Goal: Communication & Community: Answer question/provide support

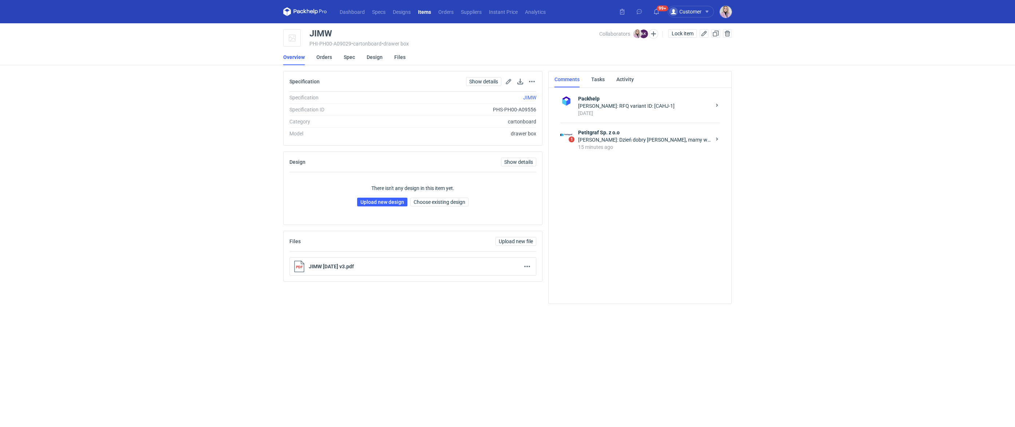
click at [647, 143] on div "15 minutes ago" at bounding box center [644, 146] width 133 height 7
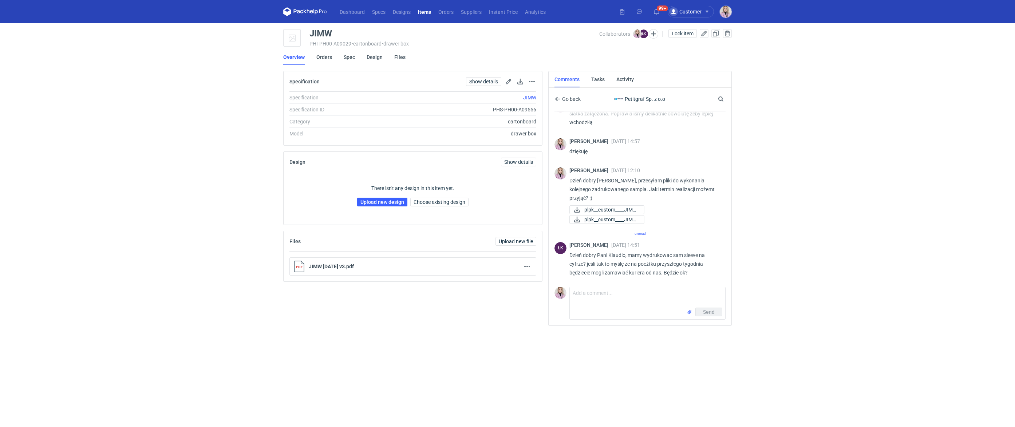
scroll to position [150, 0]
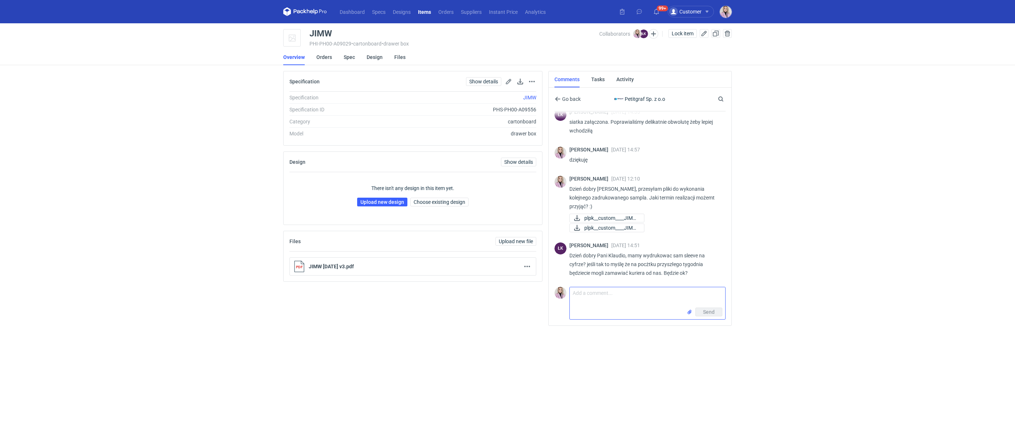
click at [593, 295] on textarea "Comment message" at bounding box center [648, 297] width 156 height 20
click at [592, 295] on textarea "A możemy zrobić całość" at bounding box center [648, 297] width 156 height 20
click at [638, 289] on textarea "A możemy zrobić całość" at bounding box center [648, 297] width 156 height 20
click at [637, 293] on textarea "A możemy zrobić całość" at bounding box center [648, 297] width 156 height 20
click at [631, 292] on textarea "A możemy zrobić całość? może być całość" at bounding box center [648, 297] width 156 height 20
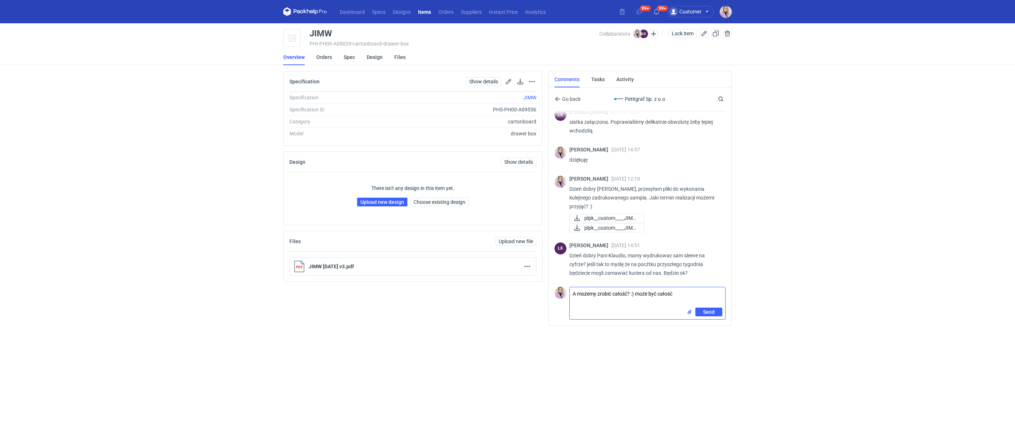
drag, startPoint x: 680, startPoint y: 292, endPoint x: 640, endPoint y: 291, distance: 39.7
click at [639, 291] on textarea "A możemy zrobić całość? :) może być całość" at bounding box center [648, 297] width 156 height 20
drag, startPoint x: 702, startPoint y: 293, endPoint x: 684, endPoint y: 293, distance: 17.8
click at [683, 293] on textarea "A możemy zrobić całość? :) klient pokazuje to jakiemuś docelowemu odbiorcy i chc" at bounding box center [648, 297] width 156 height 20
click at [708, 294] on textarea "A możemy zrobić całość? :) klient pokazuje to docelowemu odbiorcy i chc" at bounding box center [648, 297] width 156 height 20
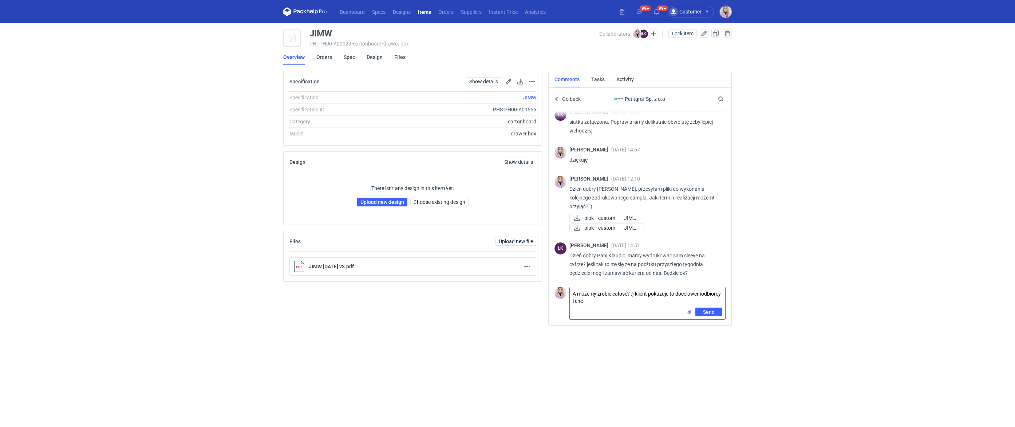
click at [638, 299] on textarea "A możemy zrobić całość? :) klient pokazuje to docelowemodbiorcy i chc" at bounding box center [648, 297] width 156 height 20
drag, startPoint x: 632, startPoint y: 303, endPoint x: 603, endPoint y: 303, distance: 29.1
type textarea "A możemy zrobić całość? :) klient pokazuje to docelowym odbiorcom"
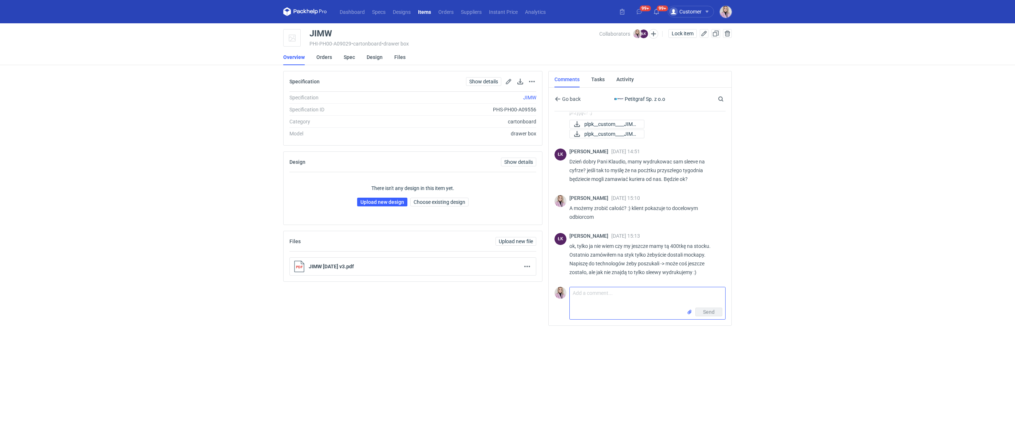
scroll to position [244, 0]
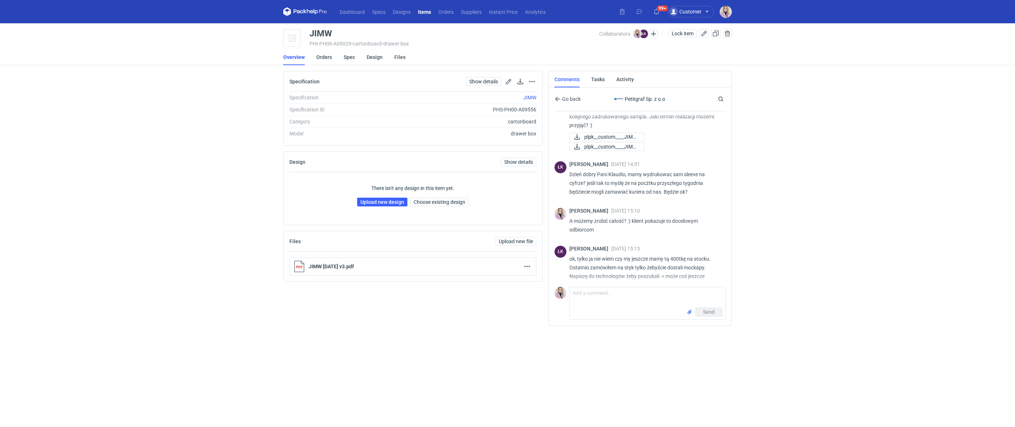
scroll to position [244, 0]
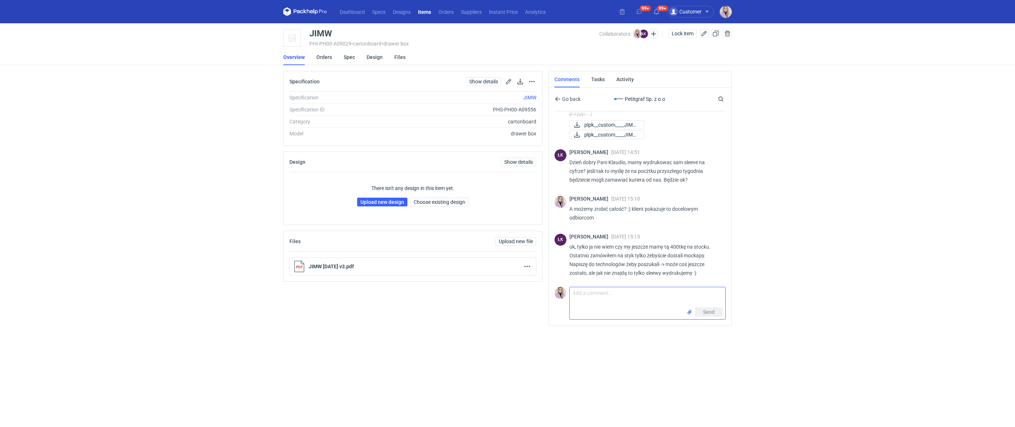
click at [587, 300] on textarea "Comment message" at bounding box center [648, 297] width 156 height 20
type textarea "jak nie będzie 400 to może być z cieńszego kartonu :)"
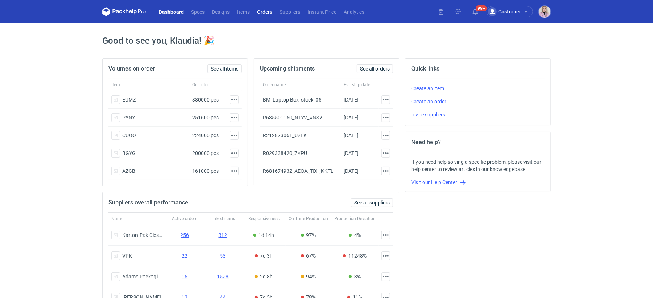
click at [261, 15] on link "Orders" at bounding box center [264, 11] width 23 height 9
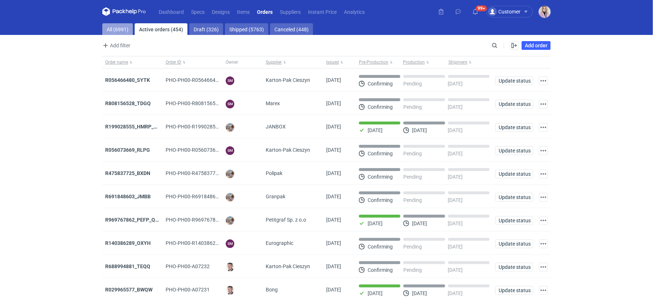
click at [116, 28] on link "All (6991)" at bounding box center [117, 29] width 31 height 12
click at [493, 43] on input "Search" at bounding box center [463, 45] width 72 height 9
paste input "KCAJ"
type input "KCAJ"
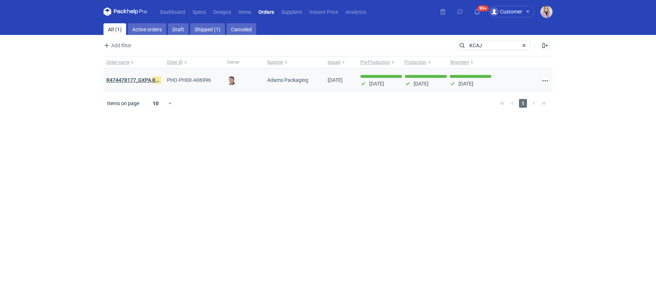
click at [132, 79] on strong "R474478177_GXPA, KCAJ , BVRY" at bounding box center [143, 80] width 74 height 8
